Goal: Information Seeking & Learning: Learn about a topic

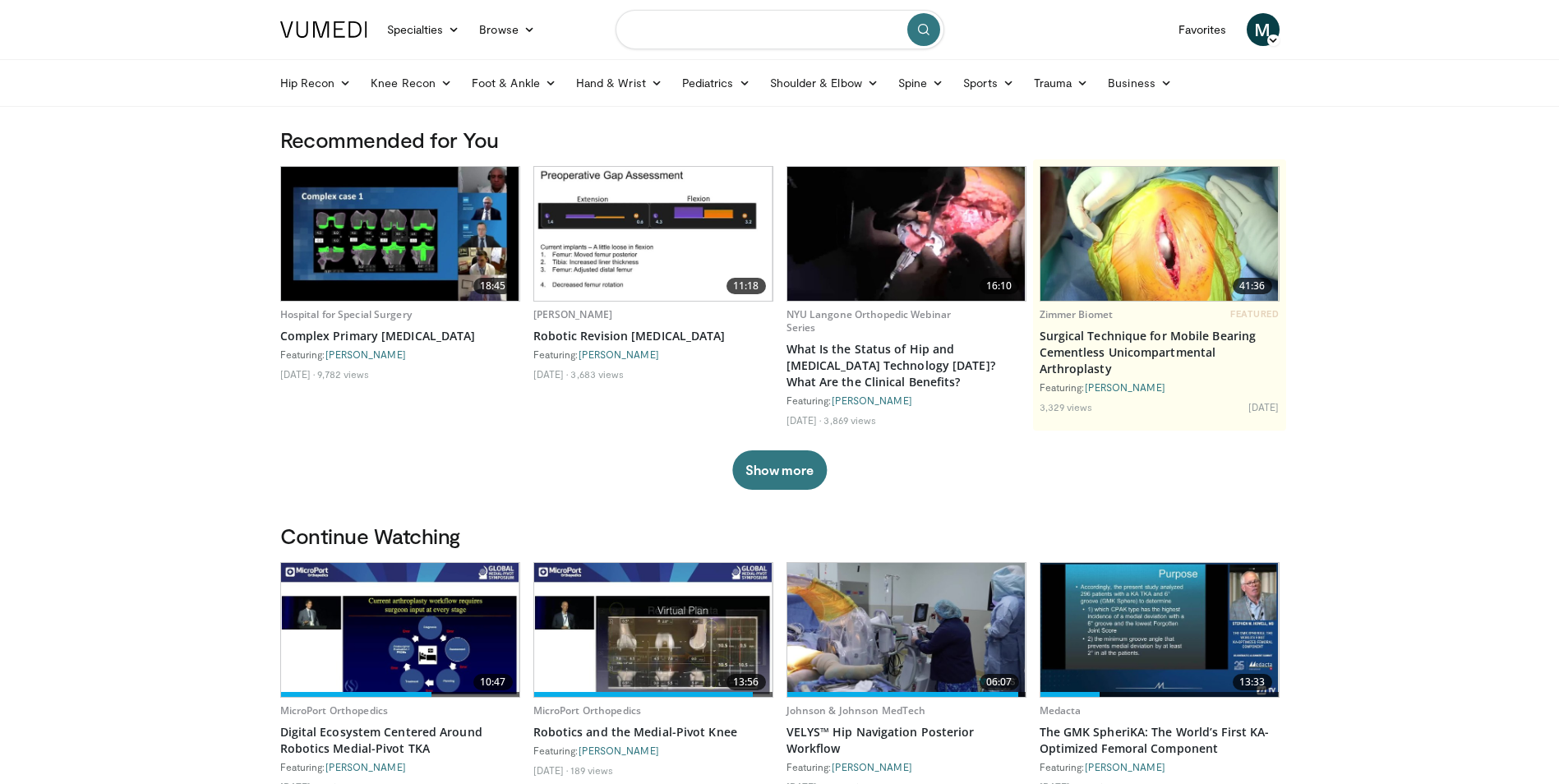
click at [664, 32] on input "Search topics, interventions" at bounding box center [780, 30] width 329 height 40
type input "**********"
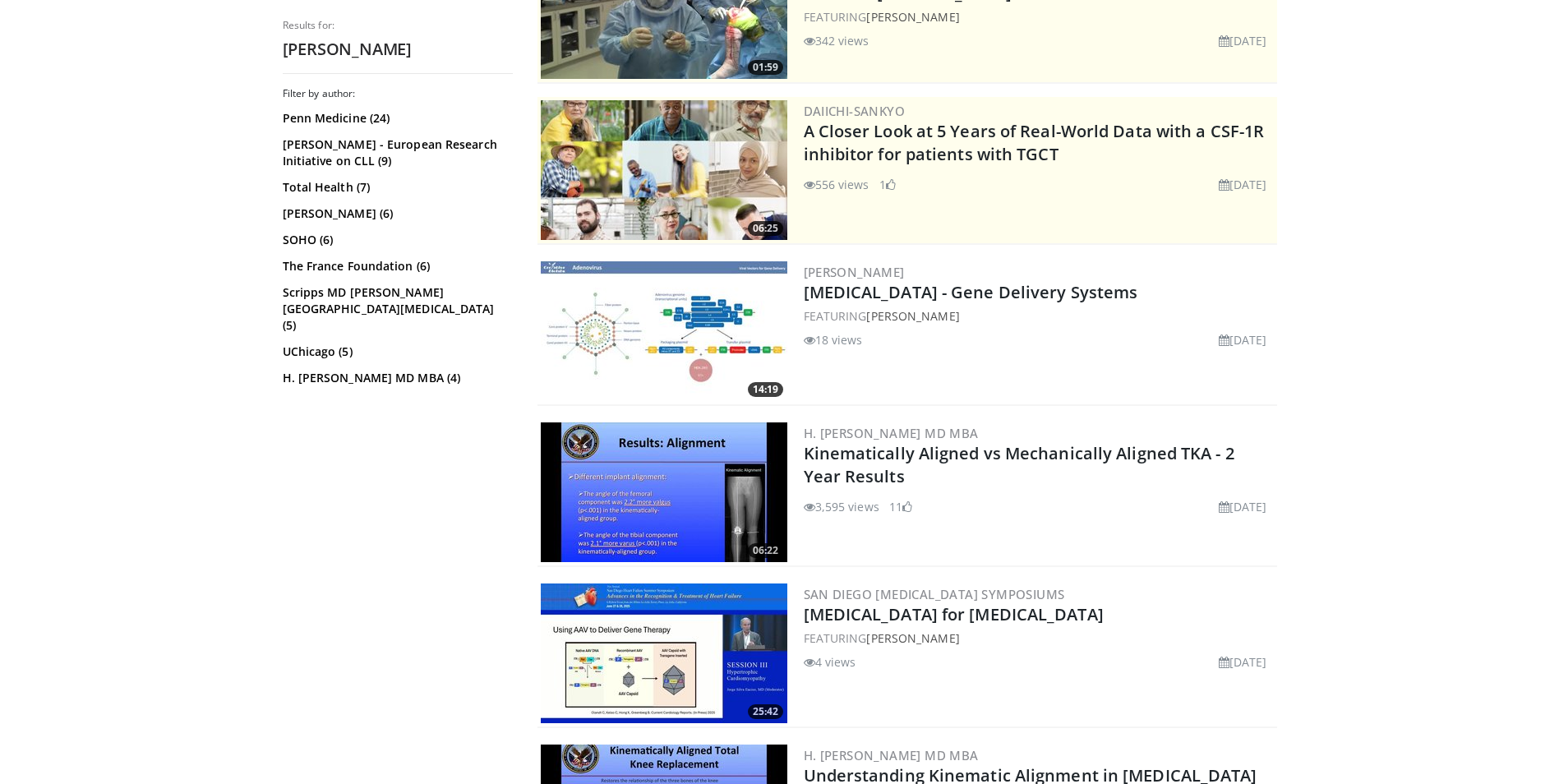
scroll to position [329, 0]
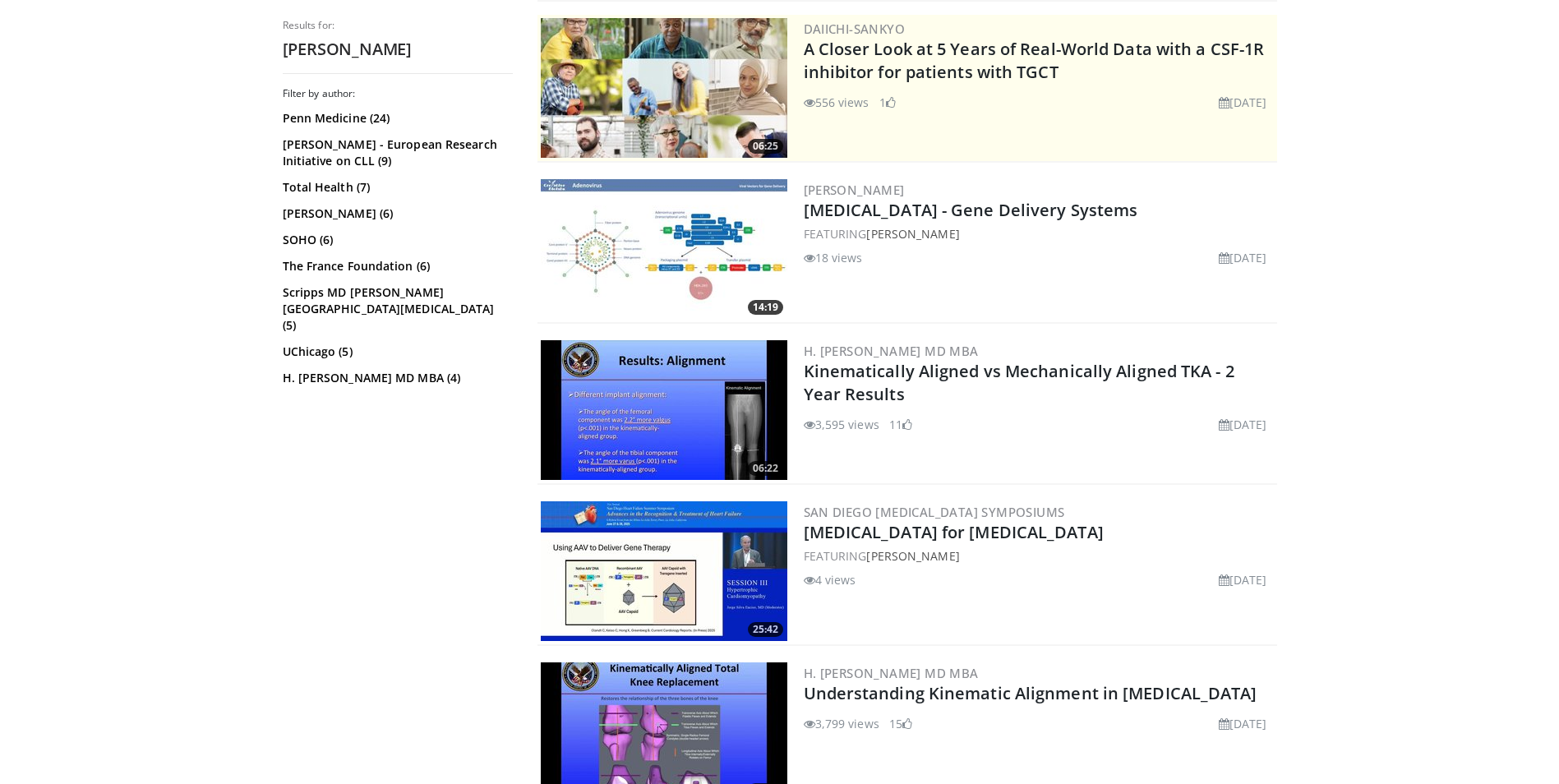
click at [638, 417] on img at bounding box center [664, 409] width 247 height 140
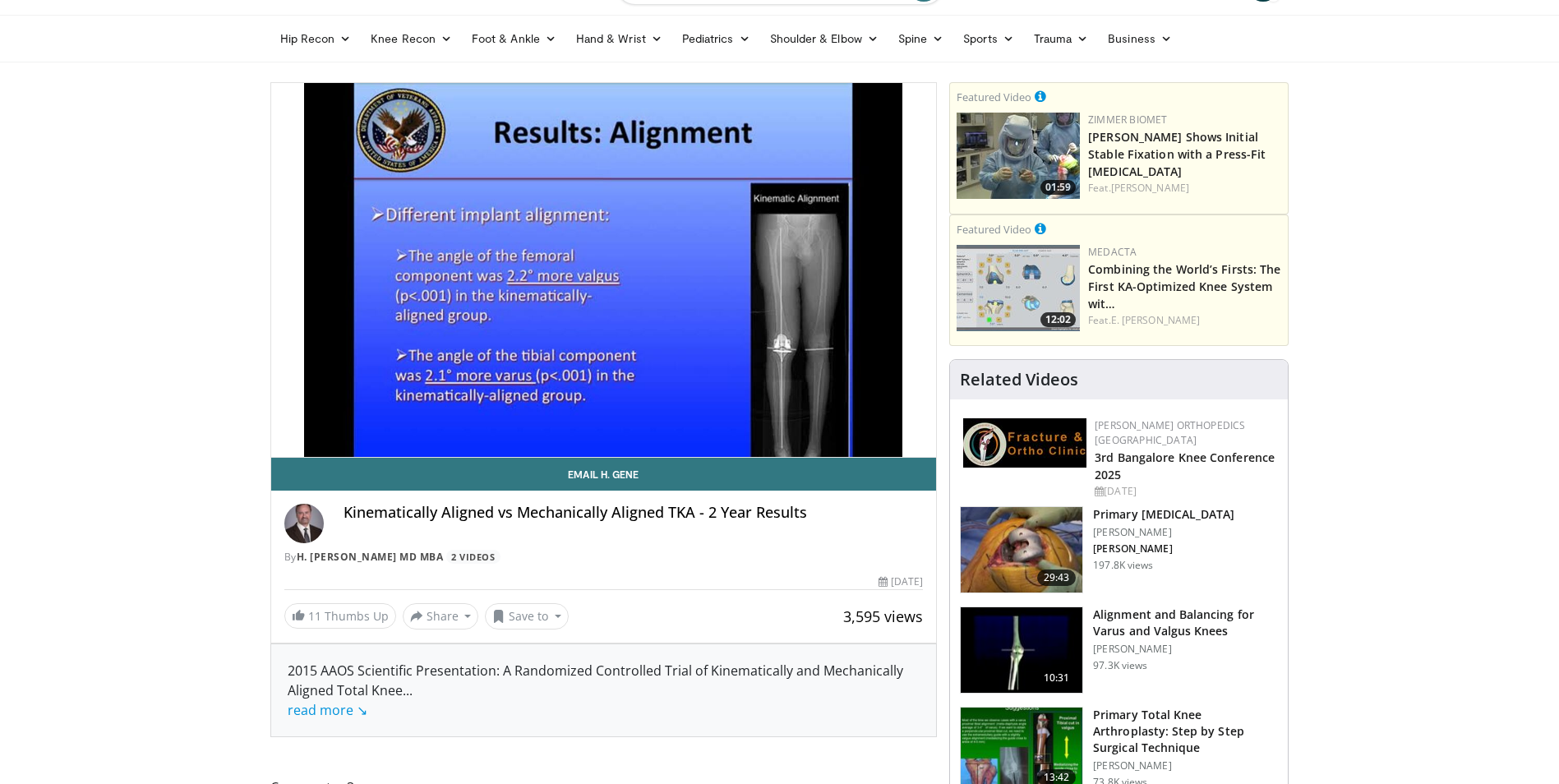
scroll to position [82, 0]
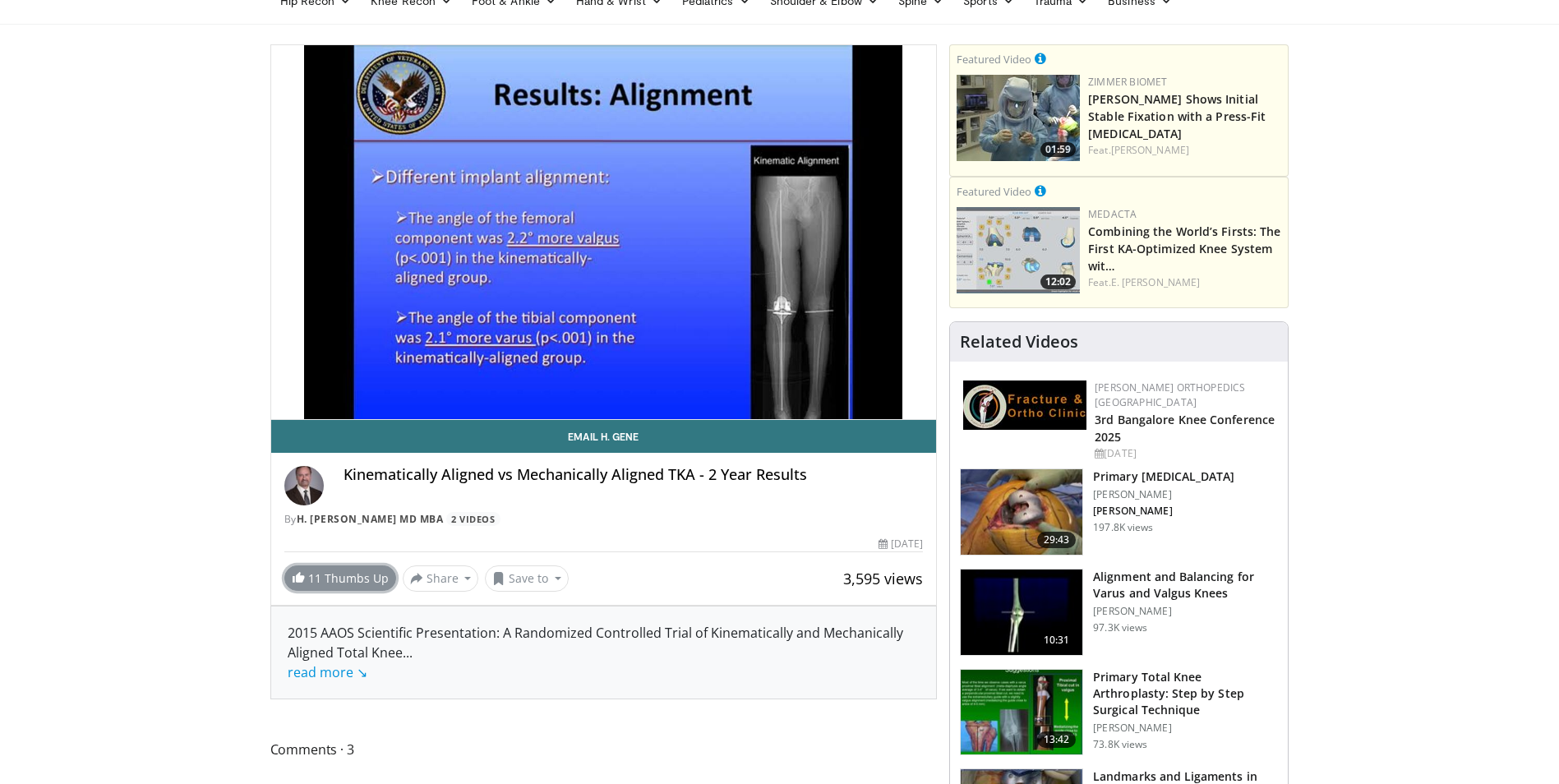
click at [291, 580] on span at bounding box center [297, 576] width 13 height 13
click at [472, 519] on link "2 Videos" at bounding box center [473, 519] width 55 height 14
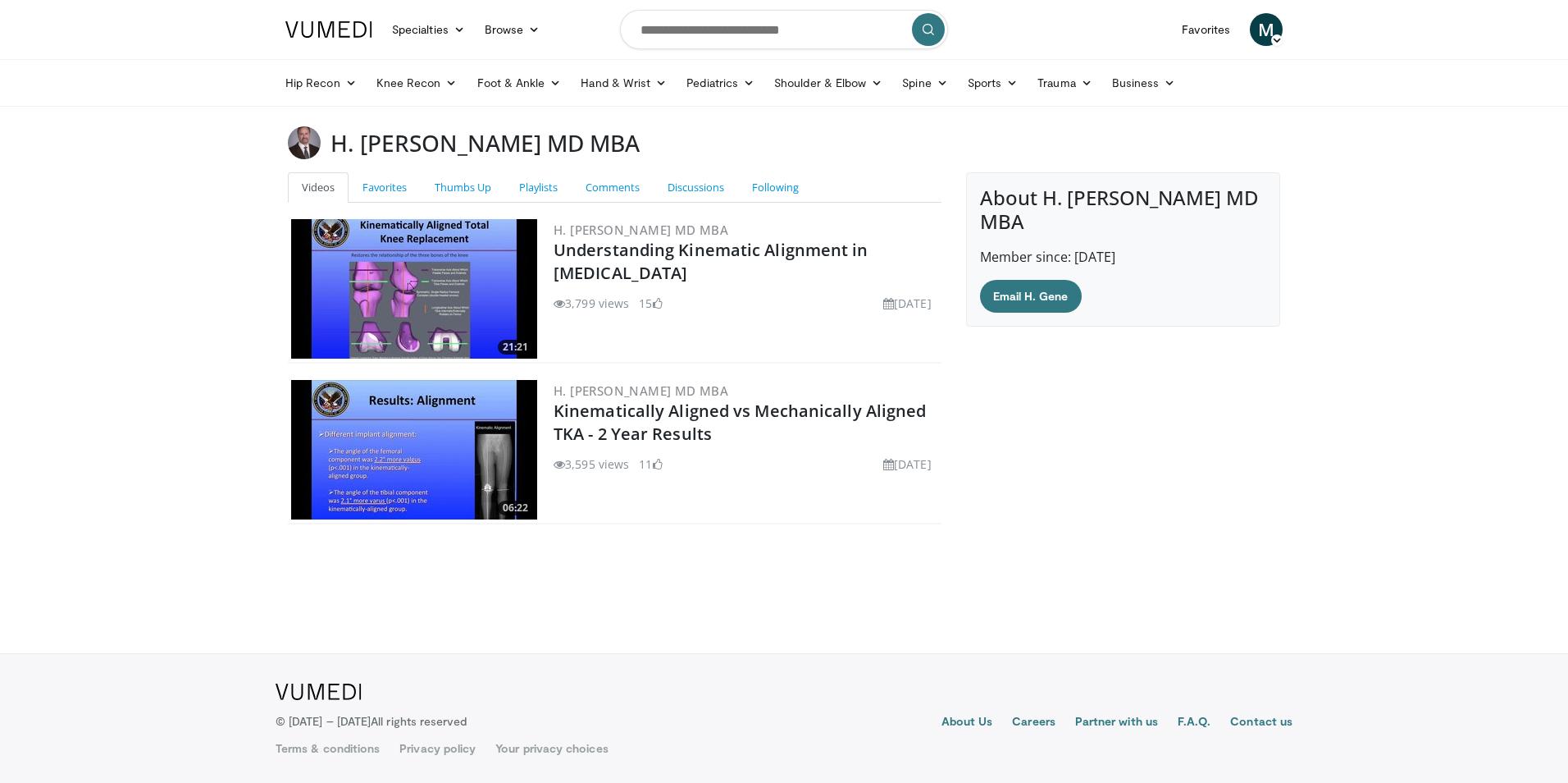
click at [420, 291] on img at bounding box center [414, 289] width 246 height 140
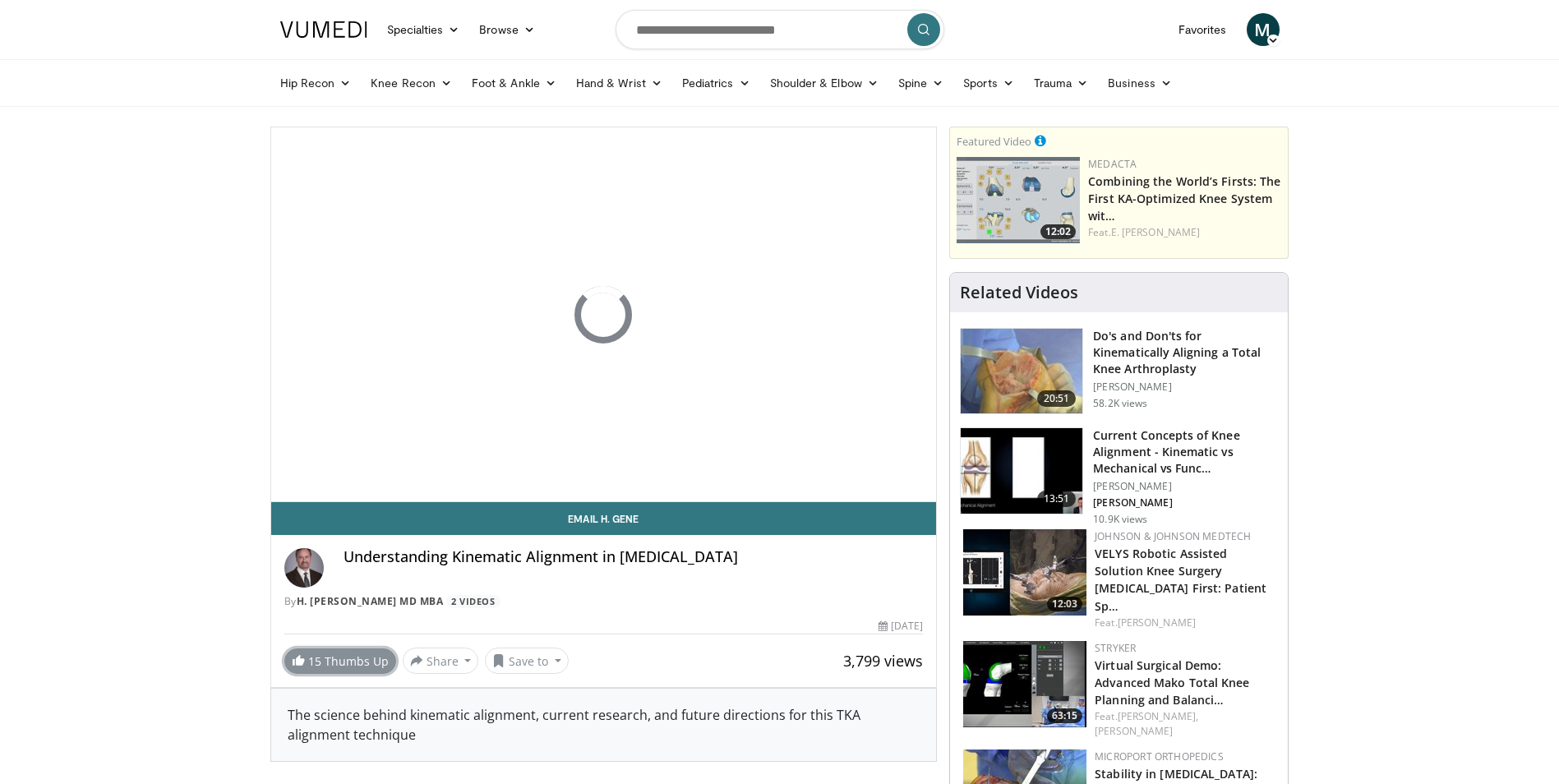
click at [298, 664] on span at bounding box center [297, 659] width 13 height 13
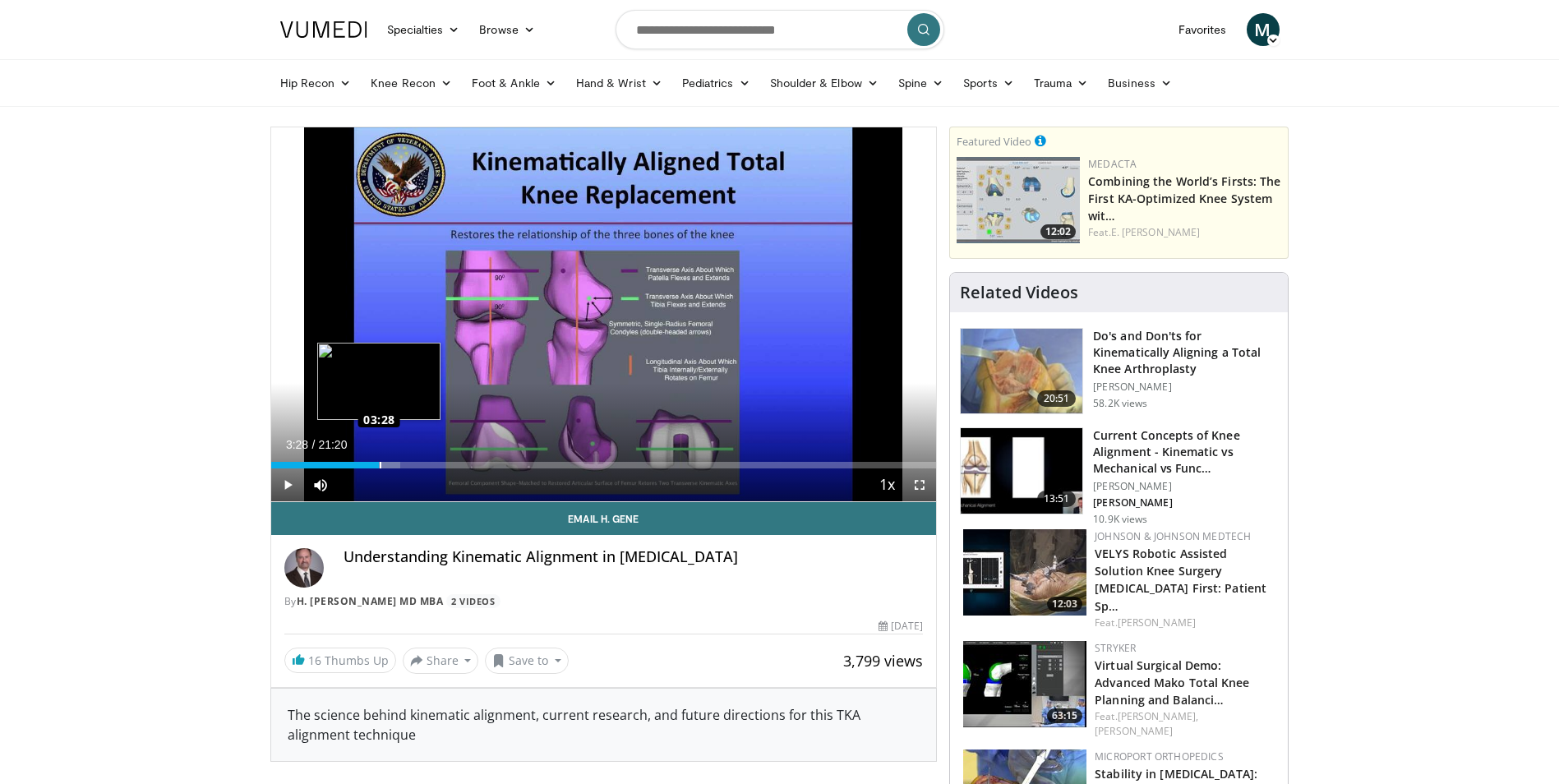
click at [380, 465] on div "Loaded : 19.49% 03:28 03:28" at bounding box center [605, 465] width 666 height 7
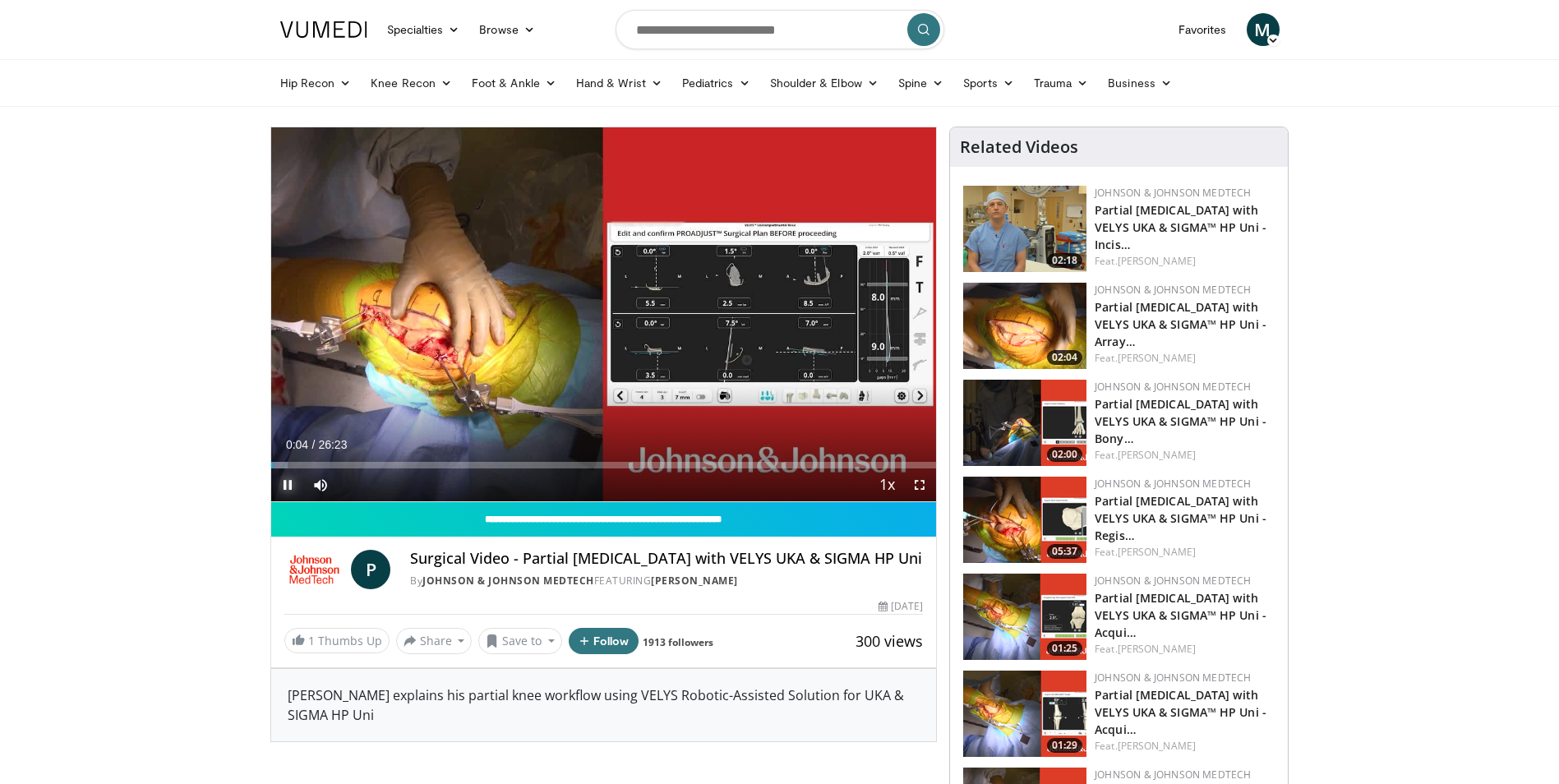
click at [288, 483] on span "Video Player" at bounding box center [287, 484] width 33 height 33
